Goal: Information Seeking & Learning: Learn about a topic

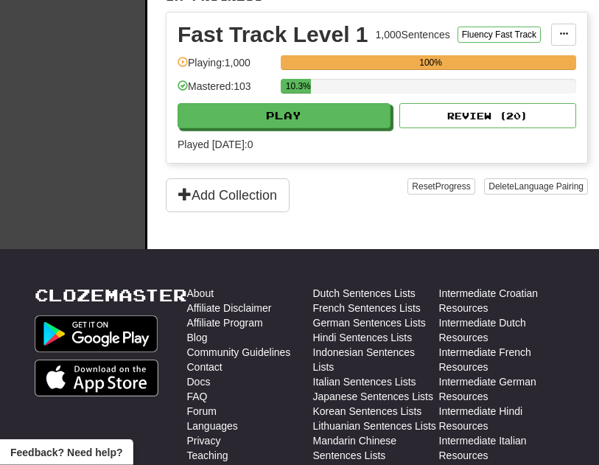
click at [343, 129] on button "Play" at bounding box center [283, 116] width 213 height 25
select select "**"
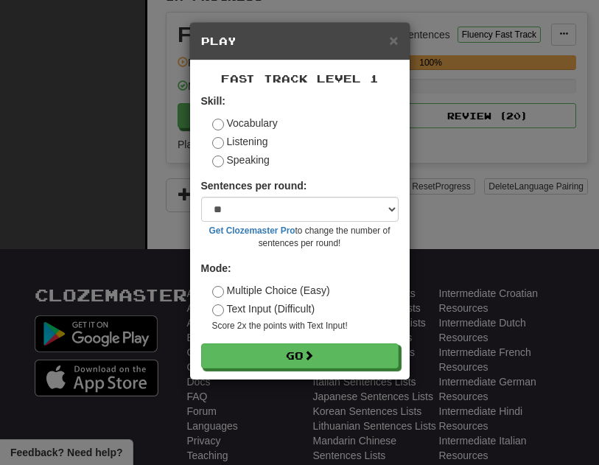
click at [334, 364] on button "Go" at bounding box center [299, 355] width 197 height 25
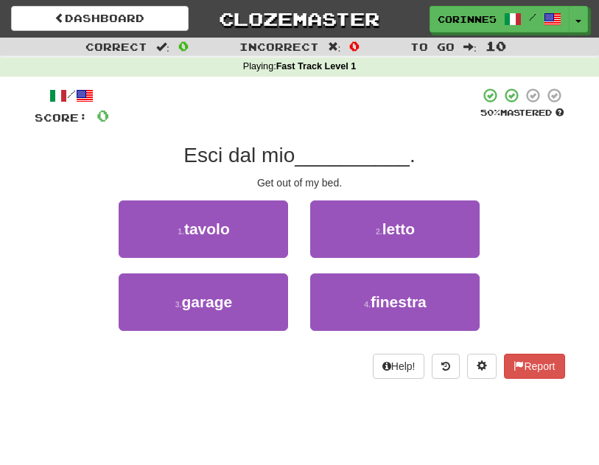
click at [451, 236] on button "2 . letto" at bounding box center [394, 228] width 169 height 57
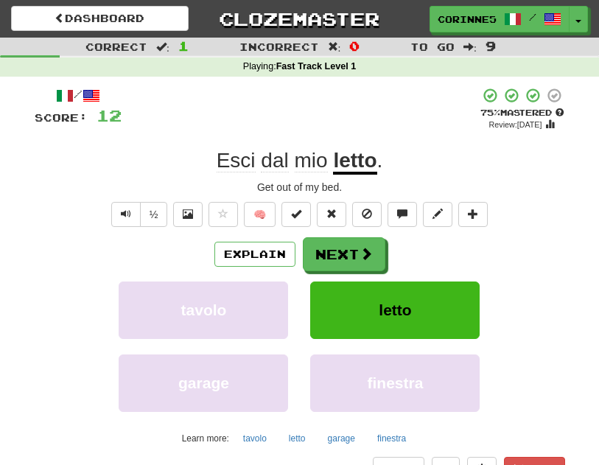
click at [350, 259] on button "Next" at bounding box center [344, 254] width 82 height 34
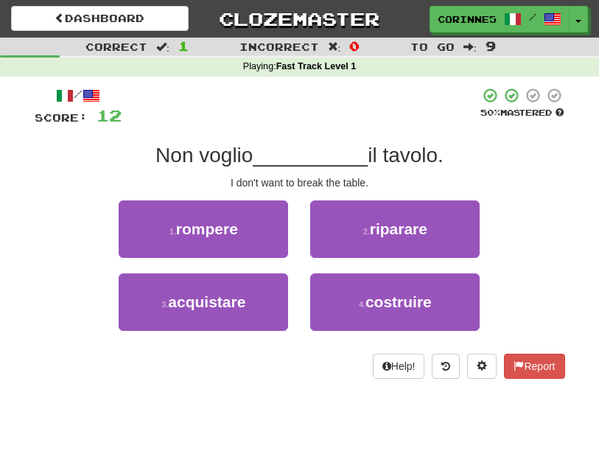
click at [240, 246] on button "1 . rompere" at bounding box center [203, 228] width 169 height 57
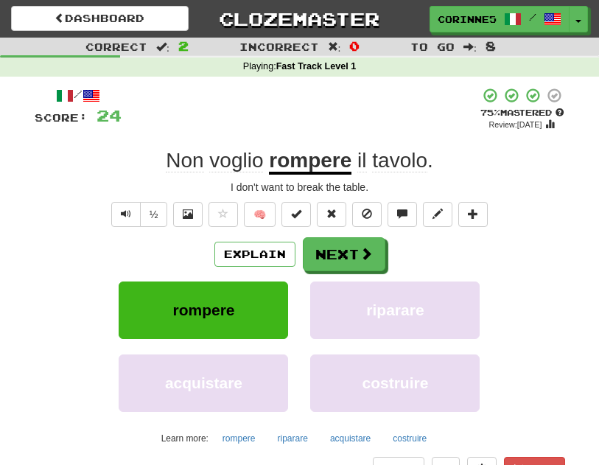
click at [350, 259] on button "Next" at bounding box center [344, 254] width 82 height 34
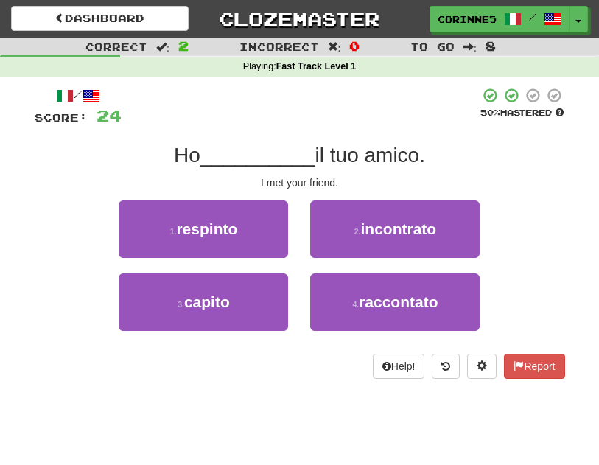
click at [418, 237] on button "2 . incontrato" at bounding box center [394, 228] width 169 height 57
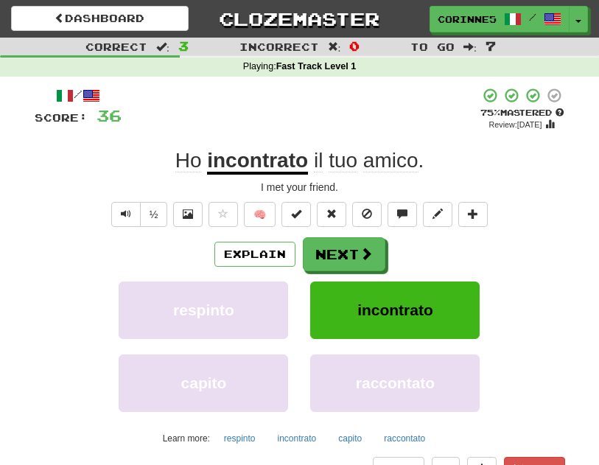
click at [343, 258] on button "Next" at bounding box center [344, 254] width 82 height 34
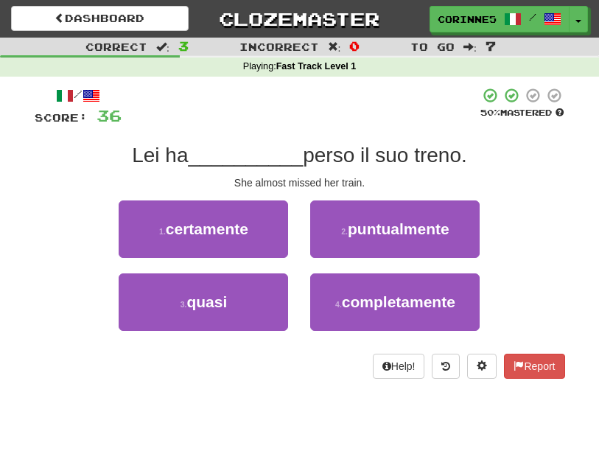
click at [228, 312] on button "3 . quasi" at bounding box center [203, 301] width 169 height 57
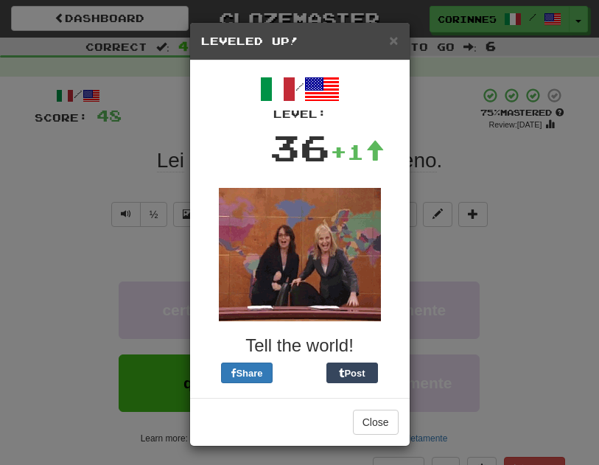
click at [393, 41] on span "×" at bounding box center [393, 40] width 9 height 17
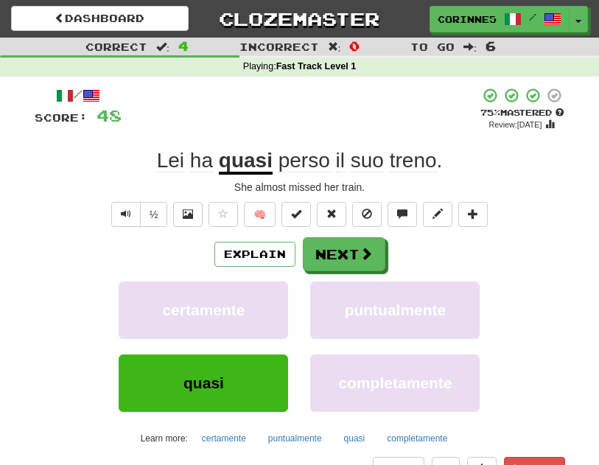
click at [351, 258] on button "Next" at bounding box center [344, 254] width 82 height 34
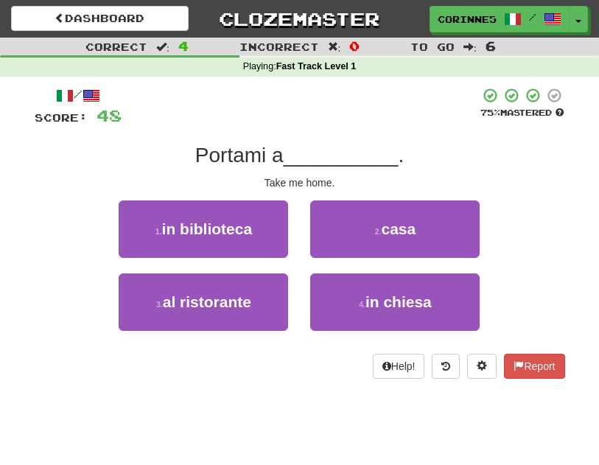
click at [426, 234] on button "2 . casa" at bounding box center [394, 228] width 169 height 57
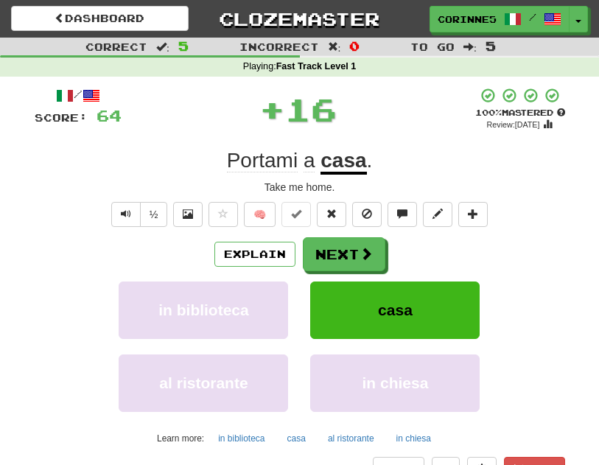
click at [349, 253] on button "Next" at bounding box center [344, 254] width 82 height 34
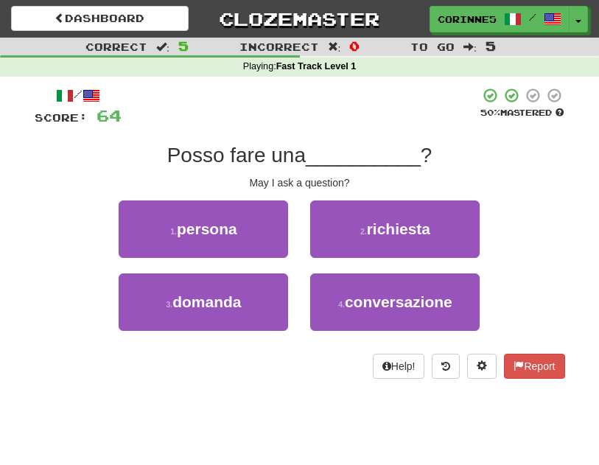
click at [242, 309] on button "3 . domanda" at bounding box center [203, 301] width 169 height 57
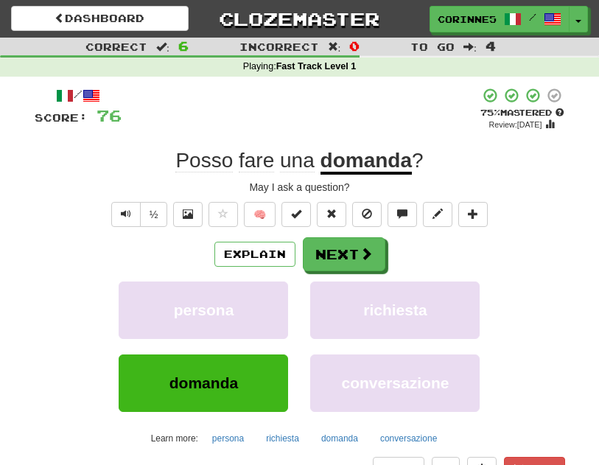
click at [351, 256] on button "Next" at bounding box center [344, 254] width 82 height 34
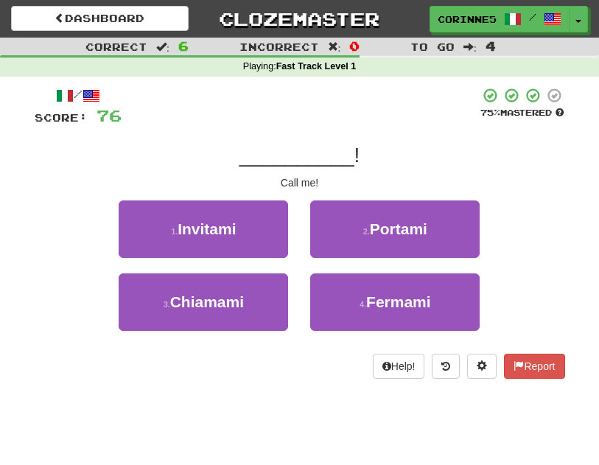
click at [231, 311] on button "3 . [GEOGRAPHIC_DATA]" at bounding box center [203, 301] width 169 height 57
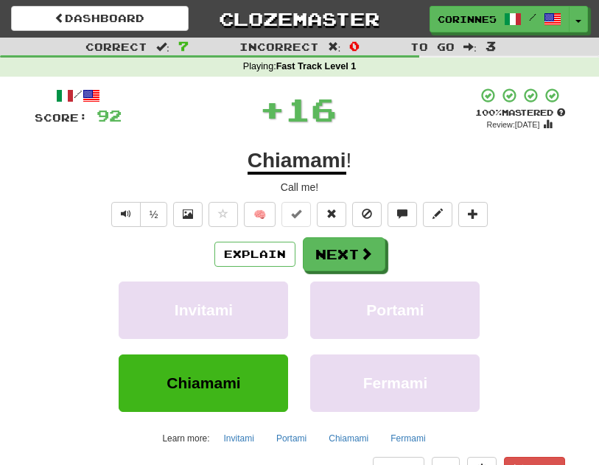
click at [348, 262] on button "Next" at bounding box center [344, 254] width 82 height 34
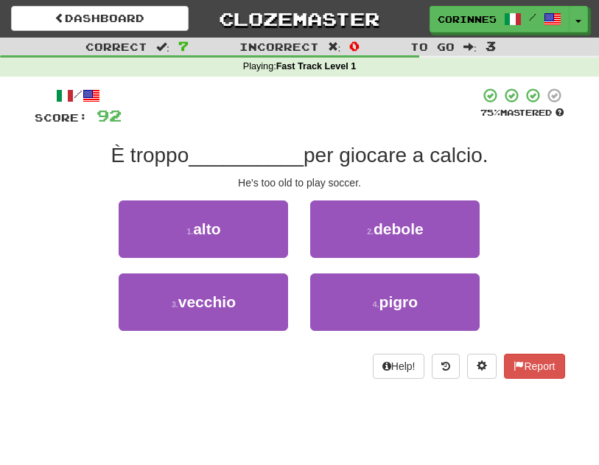
click at [251, 235] on button "1 . alto" at bounding box center [203, 228] width 169 height 57
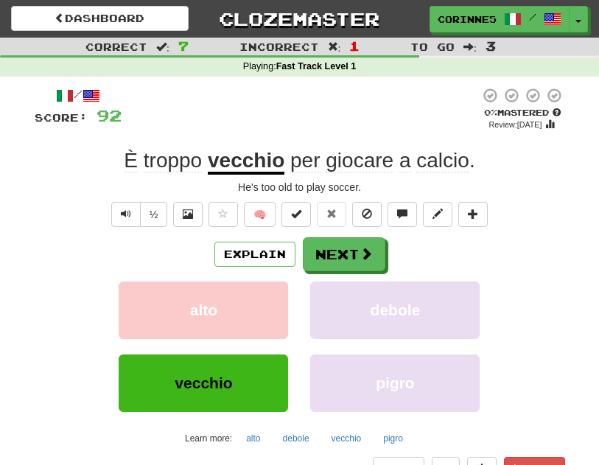
click at [357, 258] on button "Next" at bounding box center [344, 254] width 82 height 34
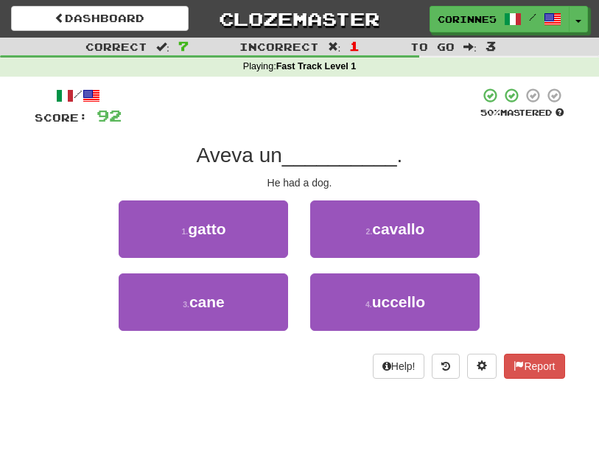
click at [266, 244] on button "1 . gatto" at bounding box center [203, 228] width 169 height 57
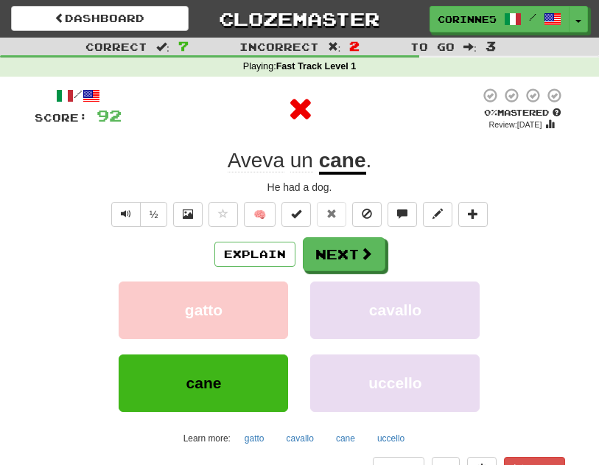
click at [356, 247] on button "Next" at bounding box center [344, 254] width 82 height 34
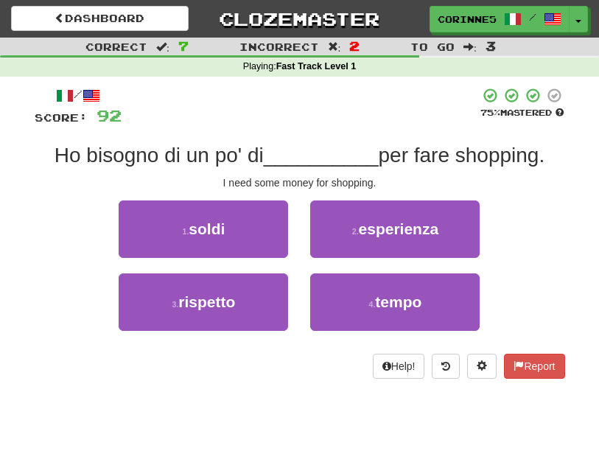
click at [247, 240] on button "1 . soldi" at bounding box center [203, 228] width 169 height 57
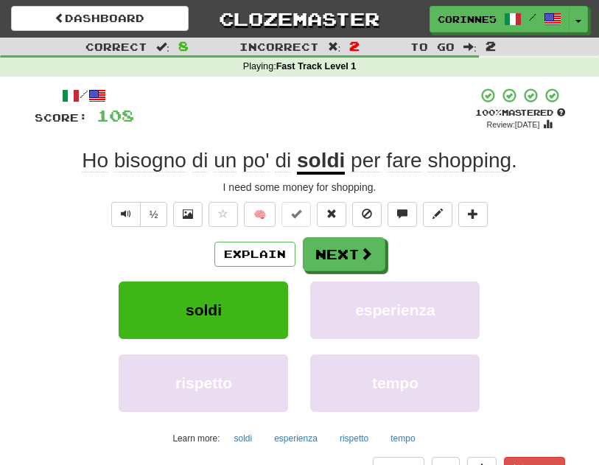
click at [347, 255] on button "Next" at bounding box center [344, 254] width 82 height 34
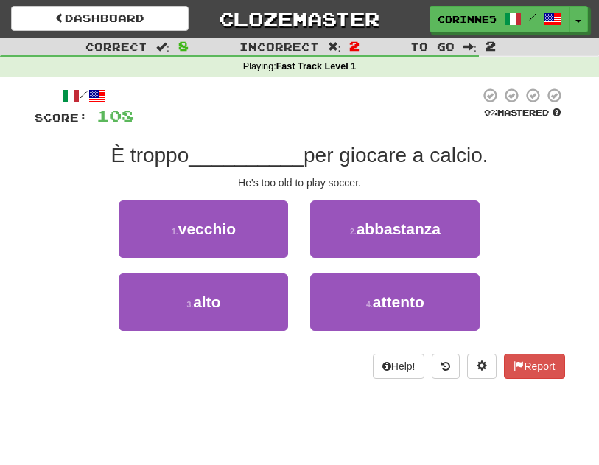
click at [247, 236] on button "1 . vecchio" at bounding box center [203, 228] width 169 height 57
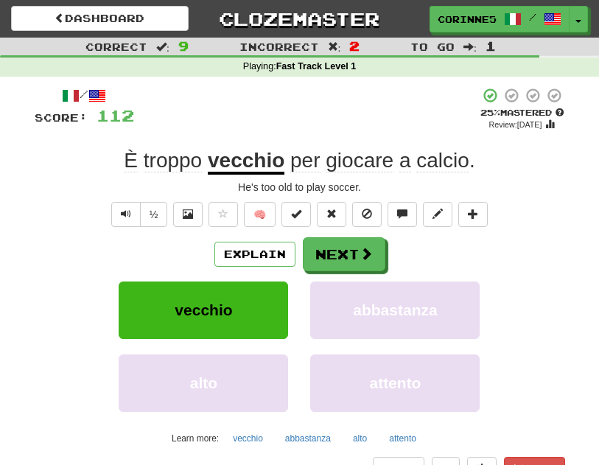
click at [355, 251] on button "Next" at bounding box center [344, 254] width 82 height 34
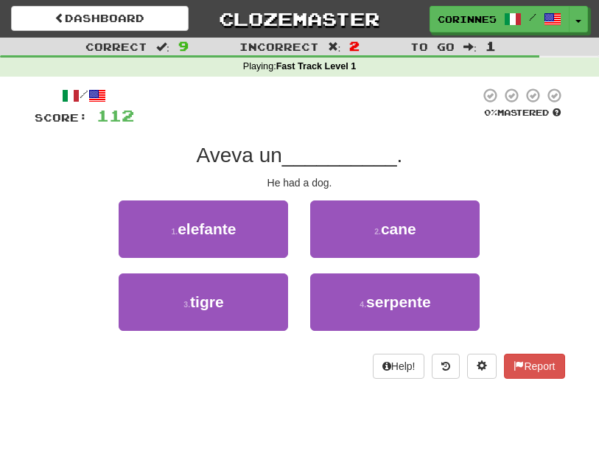
click at [440, 233] on button "2 . cane" at bounding box center [394, 228] width 169 height 57
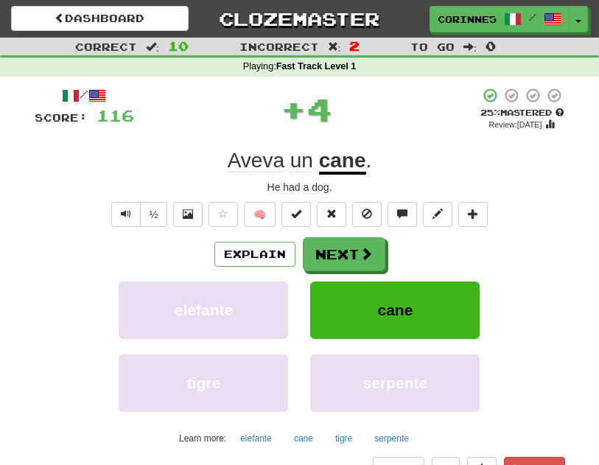
click at [345, 261] on button "Next" at bounding box center [344, 254] width 82 height 34
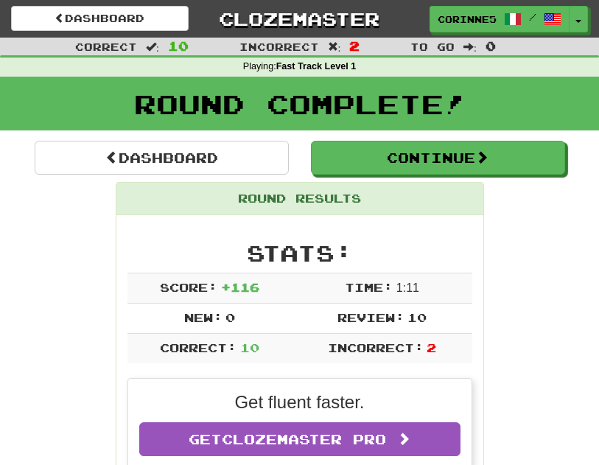
click at [514, 165] on button "Continue" at bounding box center [438, 158] width 254 height 34
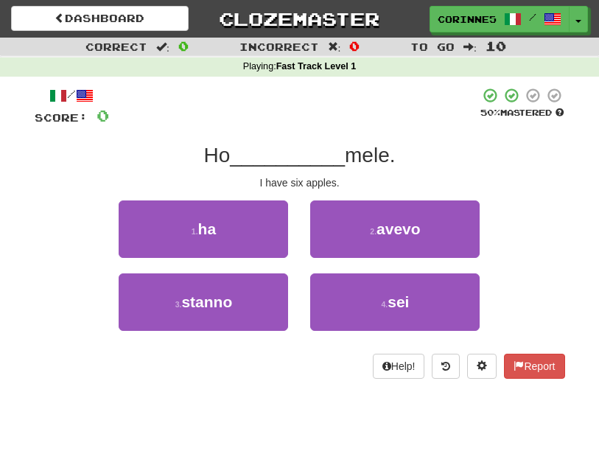
click at [258, 239] on button "1 . ha" at bounding box center [203, 228] width 169 height 57
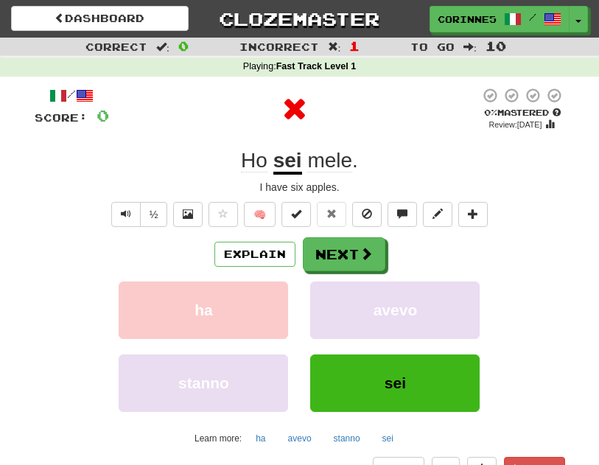
click at [352, 262] on button "Next" at bounding box center [344, 254] width 82 height 34
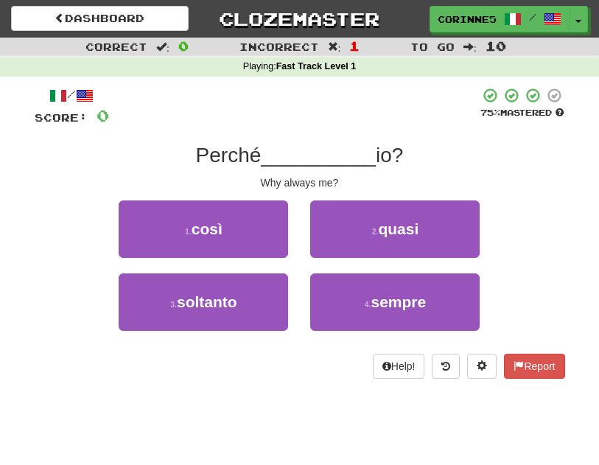
click at [419, 303] on span "sempre" at bounding box center [397, 301] width 55 height 17
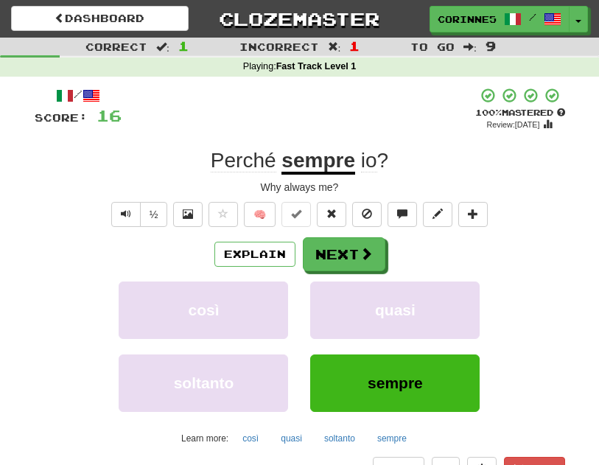
click at [360, 254] on span at bounding box center [365, 253] width 13 height 13
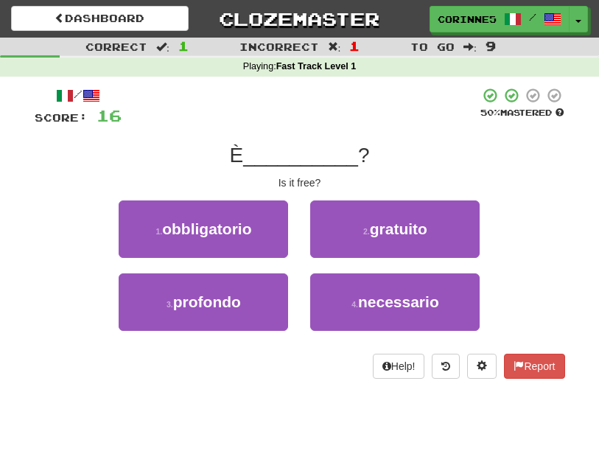
click at [446, 239] on button "2 . gratuito" at bounding box center [394, 228] width 169 height 57
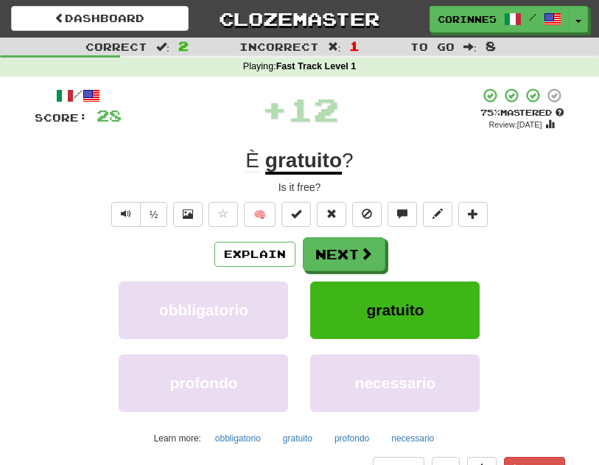
click at [353, 253] on button "Next" at bounding box center [344, 254] width 82 height 34
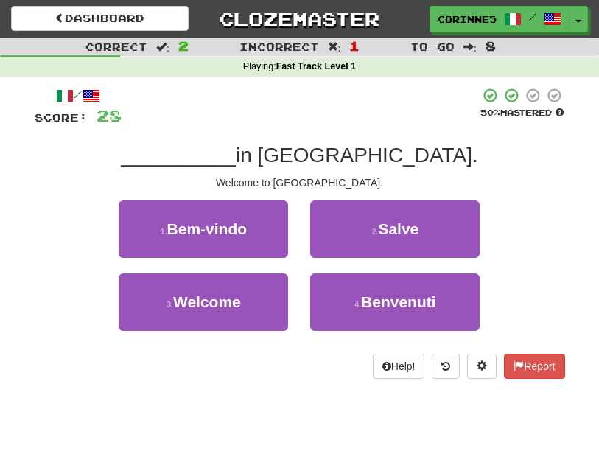
click at [417, 313] on button "4 . Benvenuti" at bounding box center [394, 301] width 169 height 57
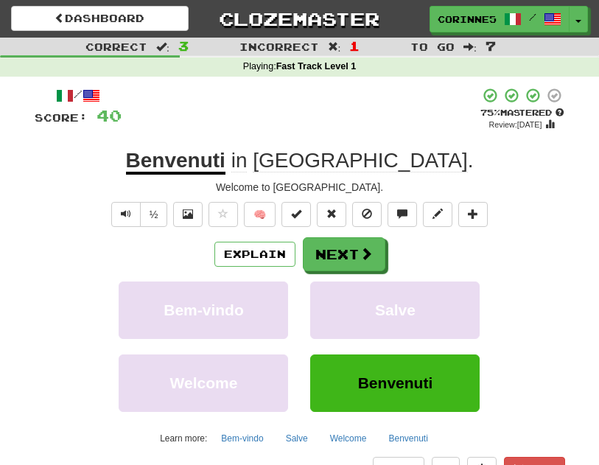
click at [350, 258] on button "Next" at bounding box center [344, 254] width 82 height 34
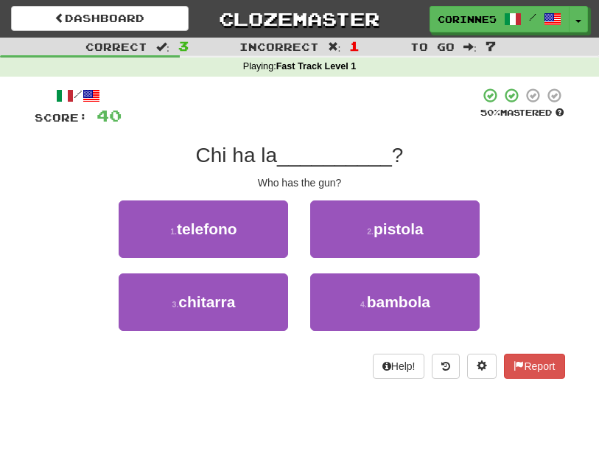
click at [451, 236] on button "2 . pistola" at bounding box center [394, 228] width 169 height 57
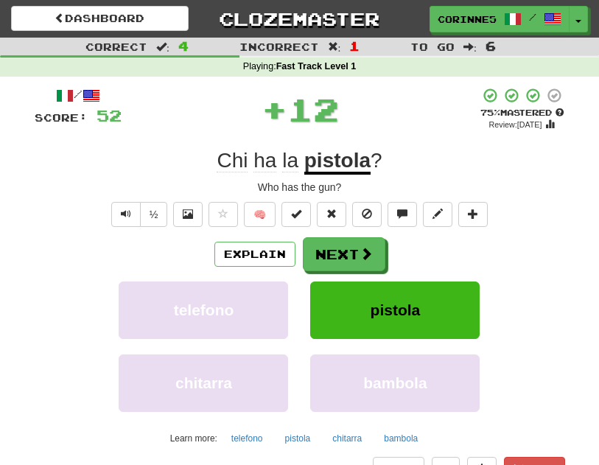
click at [342, 256] on button "Next" at bounding box center [344, 254] width 82 height 34
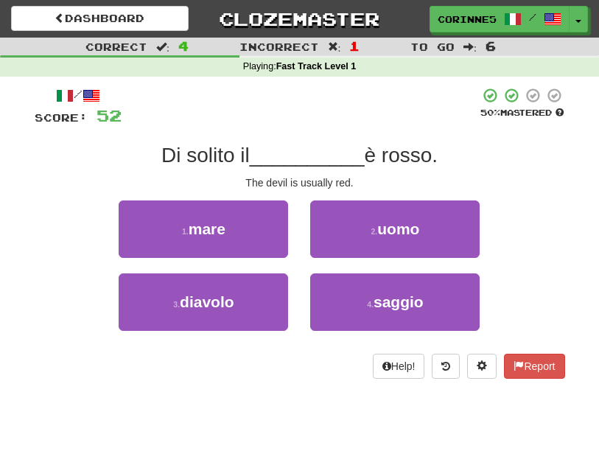
click at [244, 313] on button "3 . diavolo" at bounding box center [203, 301] width 169 height 57
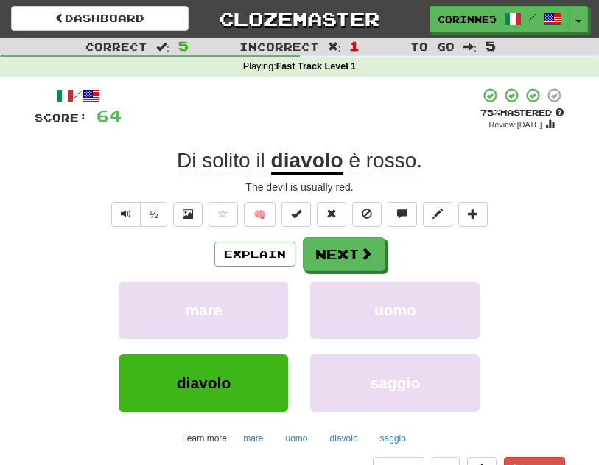
click at [353, 251] on button "Next" at bounding box center [344, 254] width 82 height 34
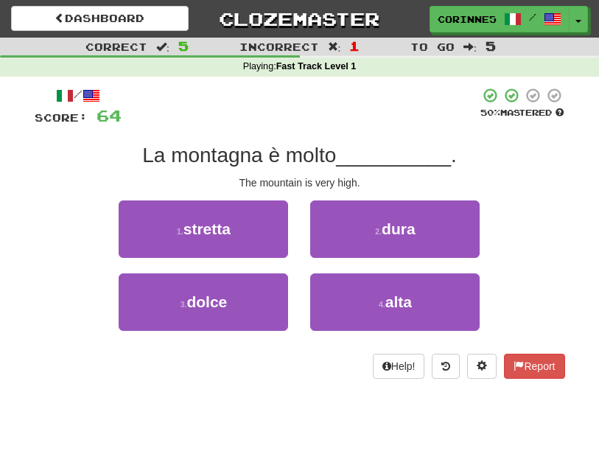
click at [417, 307] on button "4 . alta" at bounding box center [394, 301] width 169 height 57
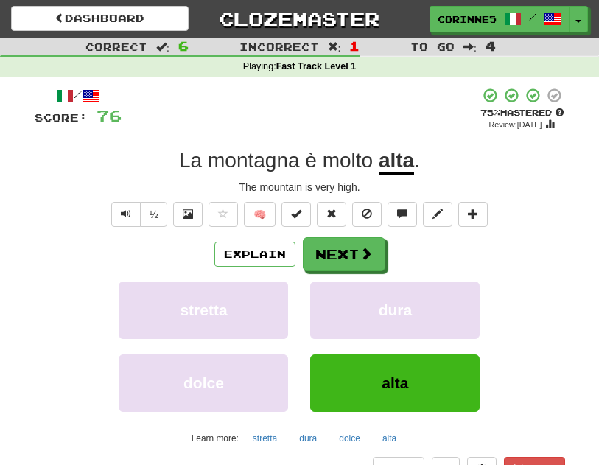
click at [348, 259] on button "Next" at bounding box center [344, 254] width 82 height 34
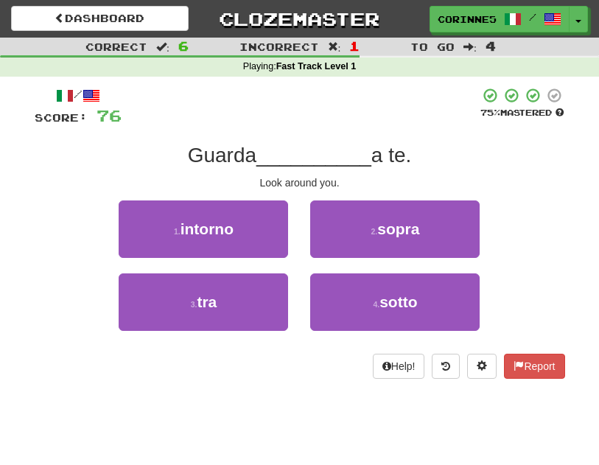
click at [257, 236] on button "1 . intorno" at bounding box center [203, 228] width 169 height 57
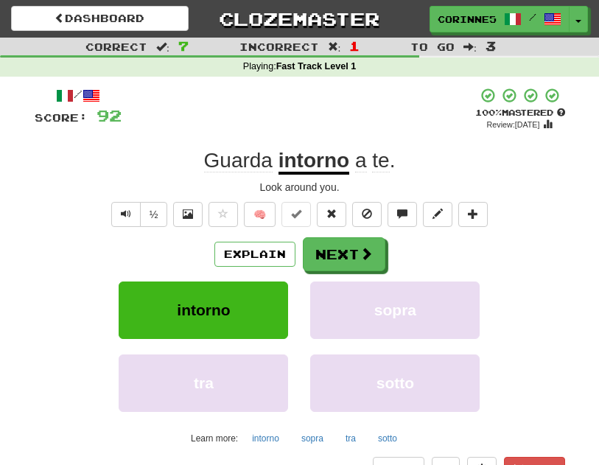
click at [349, 255] on button "Next" at bounding box center [344, 254] width 82 height 34
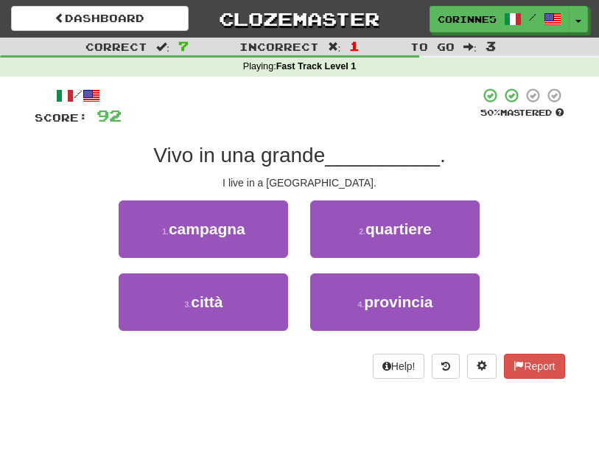
click at [242, 312] on button "3 . città" at bounding box center [203, 301] width 169 height 57
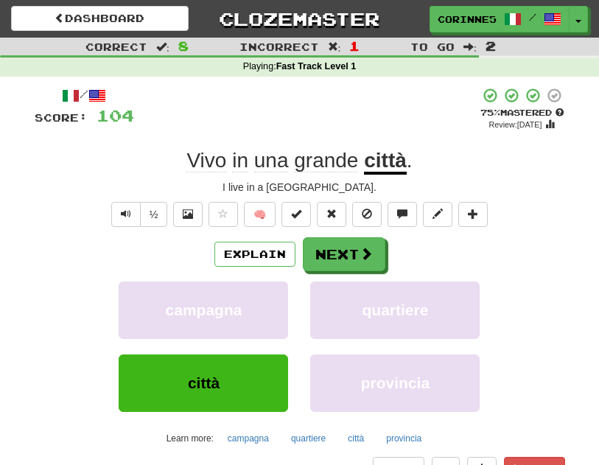
click at [345, 253] on button "Next" at bounding box center [344, 254] width 82 height 34
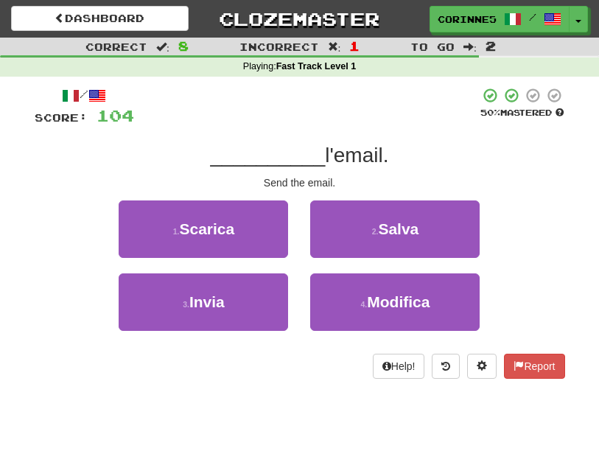
click at [244, 307] on button "3 . Invia" at bounding box center [203, 301] width 169 height 57
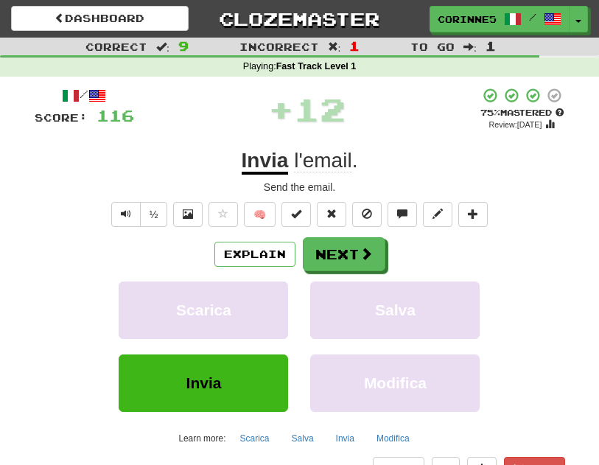
click at [344, 253] on button "Next" at bounding box center [344, 254] width 82 height 34
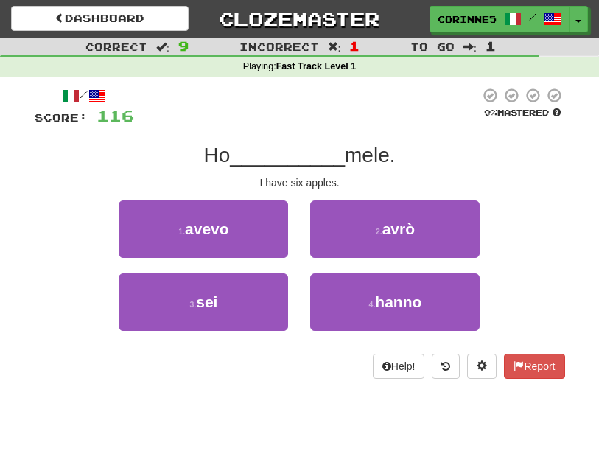
click at [258, 309] on button "3 . sei" at bounding box center [203, 301] width 169 height 57
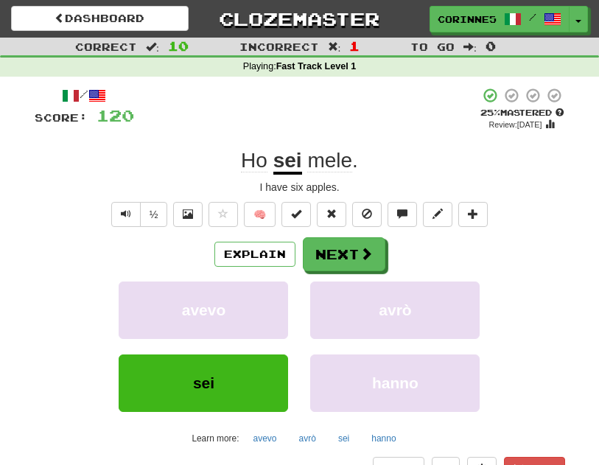
click at [352, 256] on button "Next" at bounding box center [344, 254] width 82 height 34
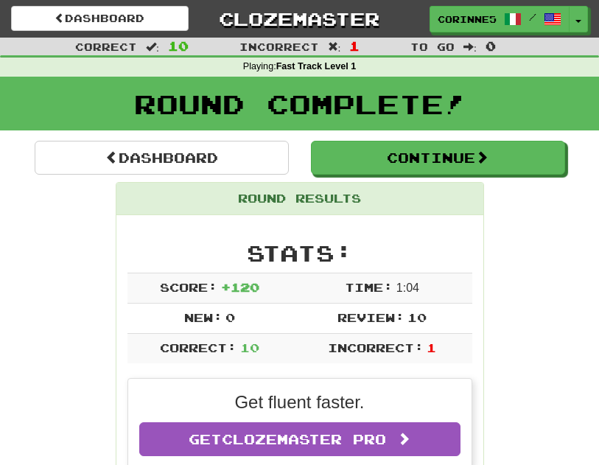
click at [470, 163] on button "Continue" at bounding box center [438, 158] width 254 height 34
